Goal: Book appointment/travel/reservation

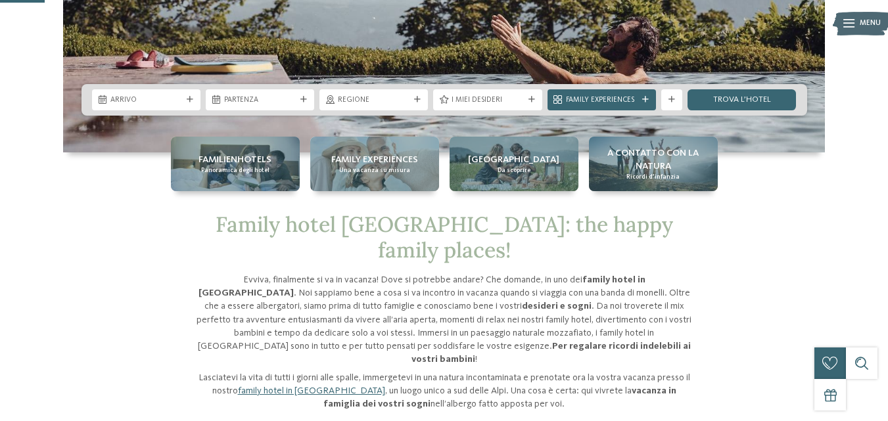
scroll to position [283, 0]
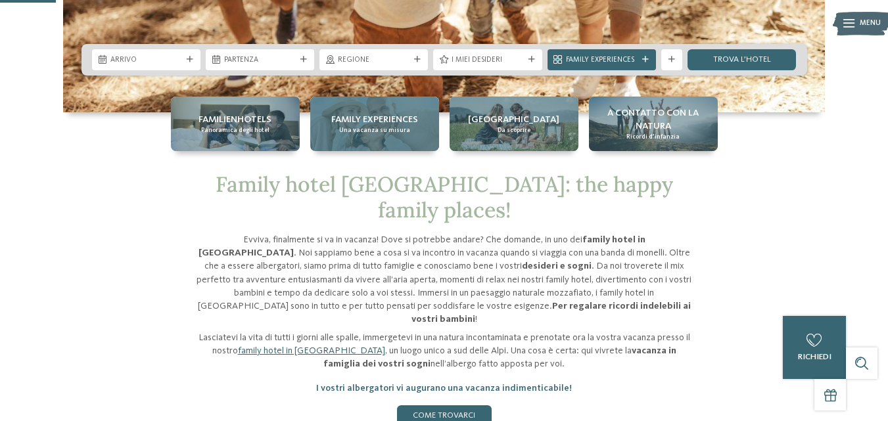
click at [388, 124] on span "Family experiences" at bounding box center [374, 119] width 87 height 13
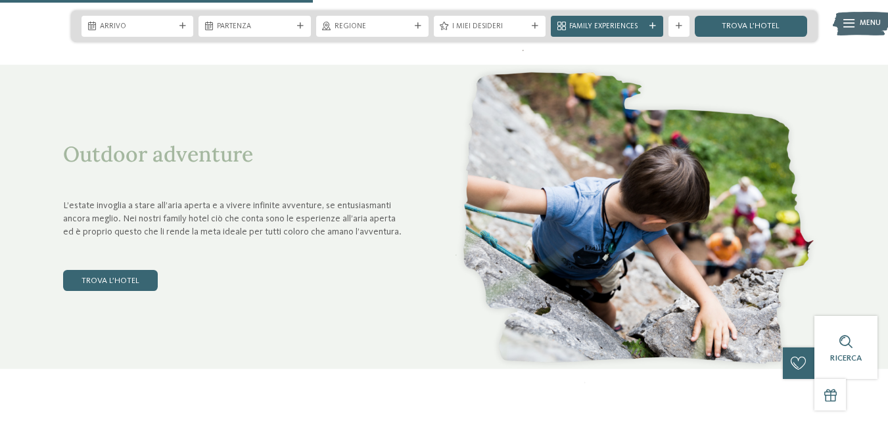
scroll to position [1400, 0]
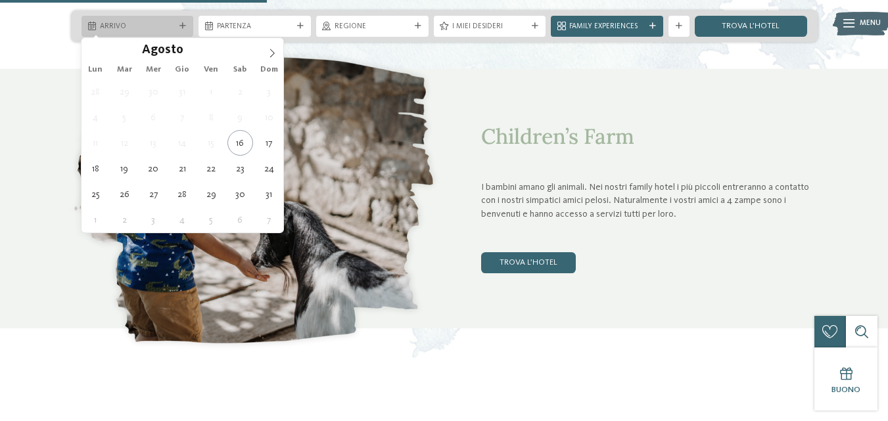
click at [94, 24] on icon at bounding box center [92, 26] width 8 height 9
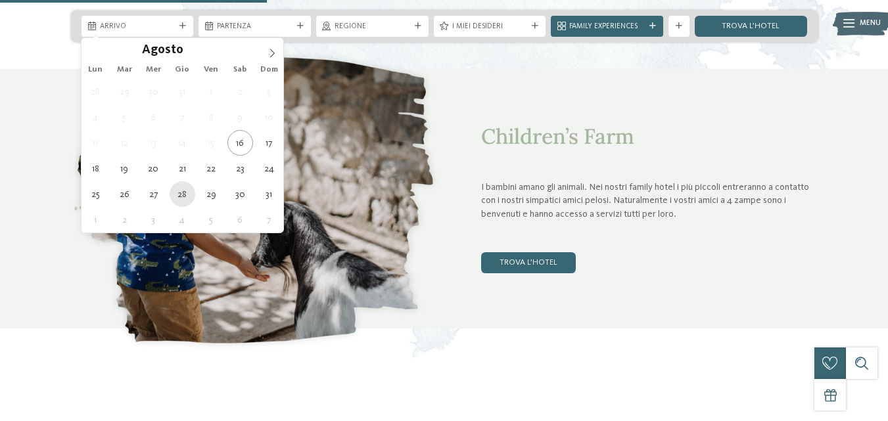
type div "[DATE]"
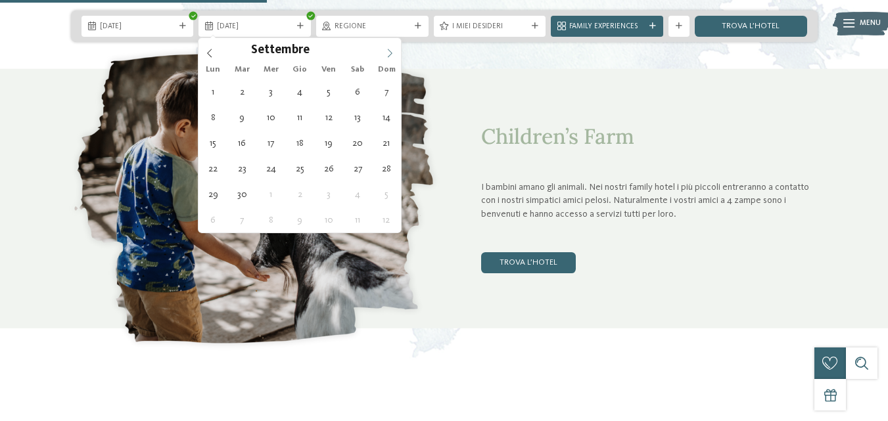
click at [391, 52] on icon at bounding box center [389, 53] width 9 height 9
type div "[DATE]"
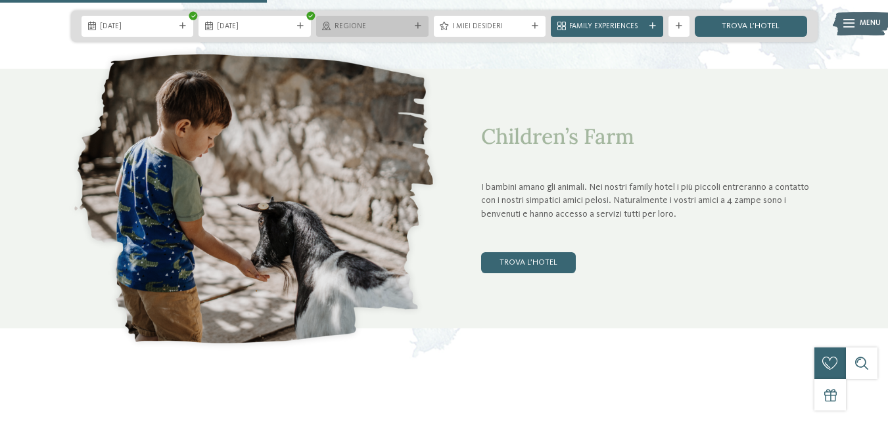
click at [415, 23] on icon at bounding box center [418, 26] width 7 height 7
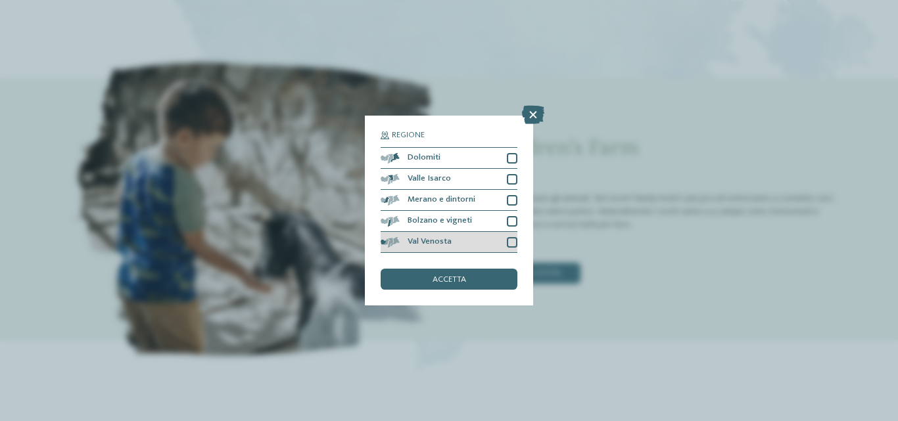
click at [433, 238] on span "Val Venosta" at bounding box center [430, 242] width 44 height 9
click at [450, 279] on span "accetta" at bounding box center [450, 280] width 34 height 9
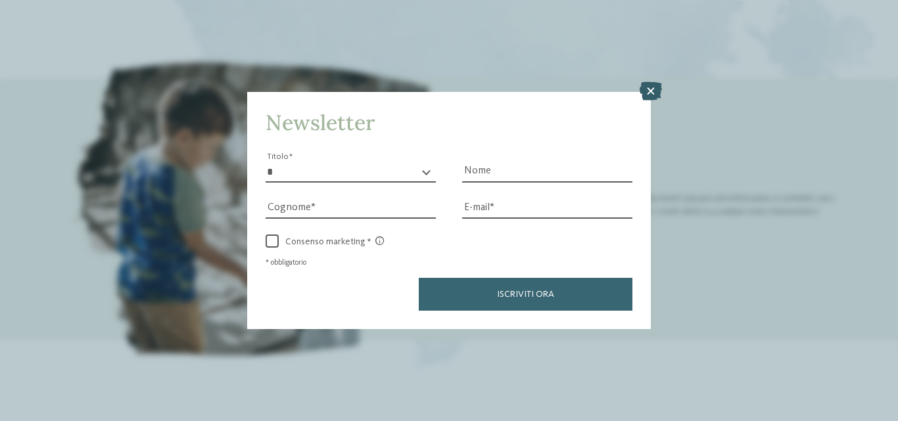
click at [649, 94] on icon at bounding box center [651, 91] width 22 height 18
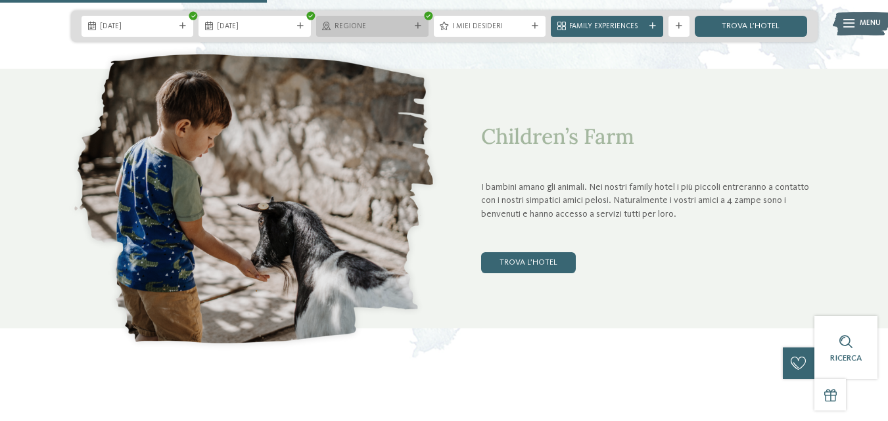
click at [415, 20] on div "Regione" at bounding box center [372, 26] width 112 height 21
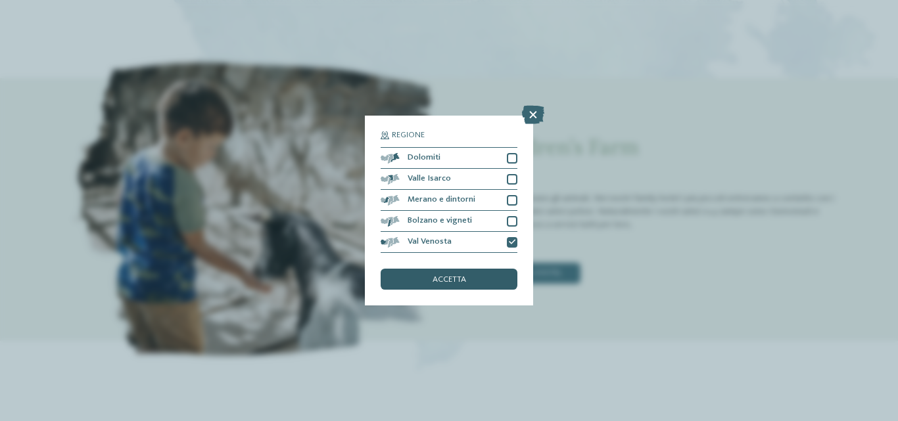
click at [465, 281] on span "accetta" at bounding box center [450, 280] width 34 height 9
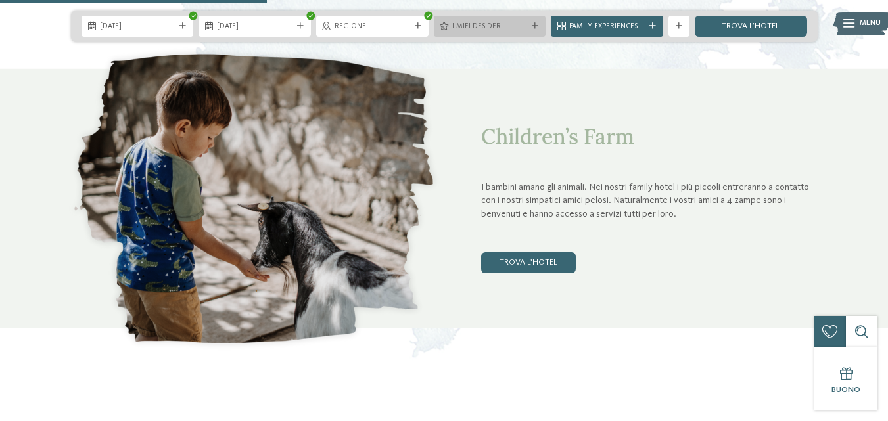
click at [534, 22] on div "I miei desideri" at bounding box center [490, 26] width 112 height 21
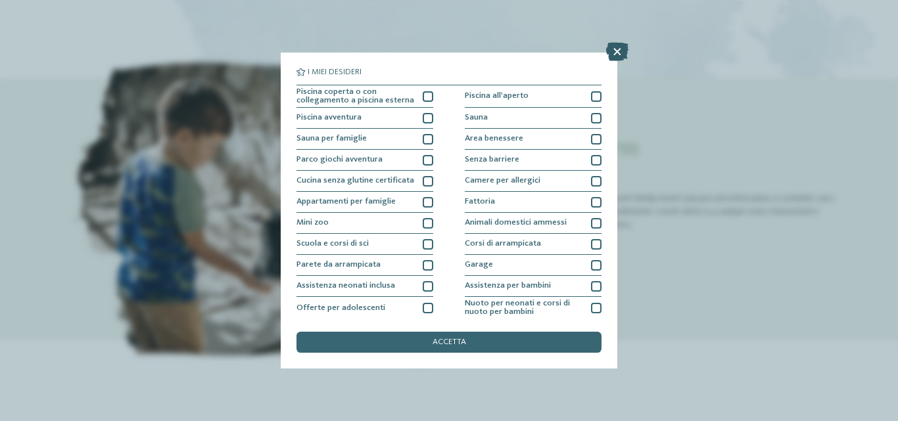
click at [619, 49] on icon at bounding box center [617, 52] width 22 height 18
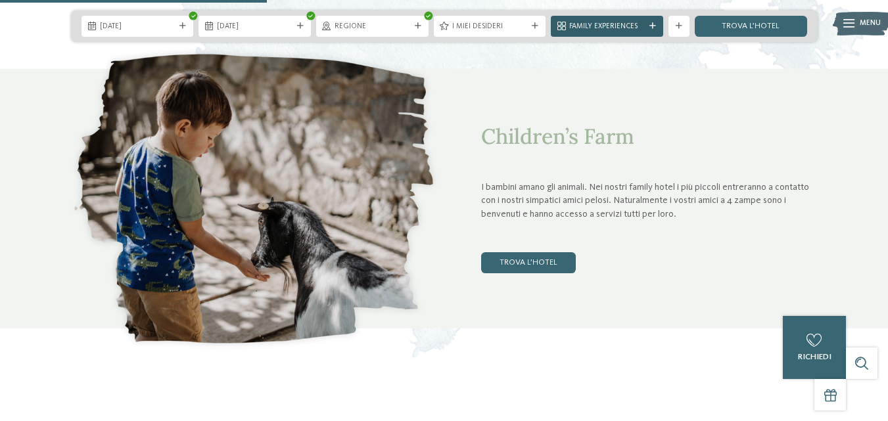
click at [628, 22] on span "Family Experiences" at bounding box center [607, 27] width 76 height 11
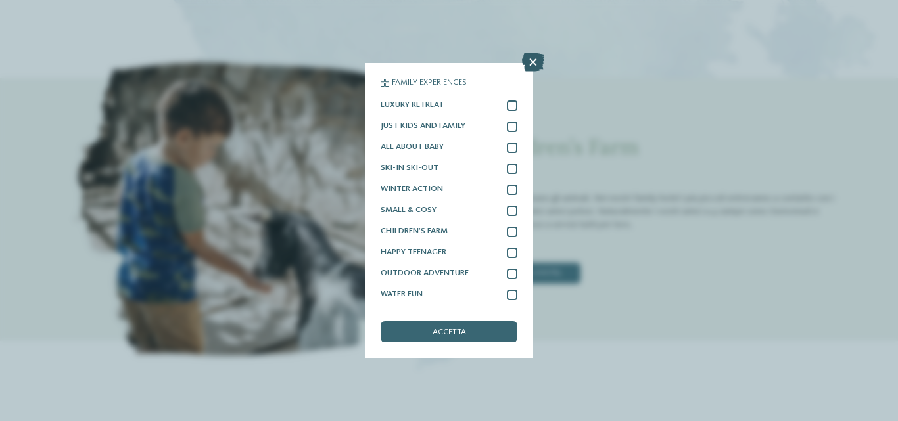
click at [529, 67] on icon at bounding box center [533, 62] width 22 height 18
